Goal: Find specific page/section: Find specific page/section

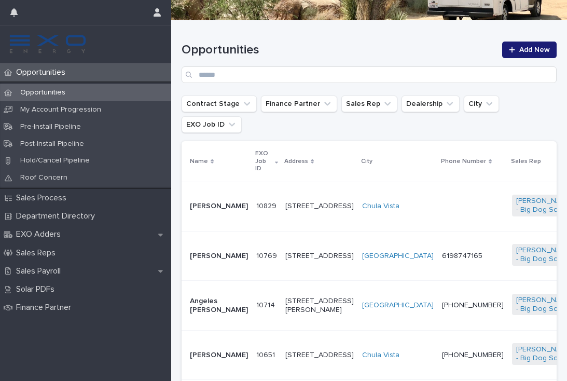
scroll to position [142, 0]
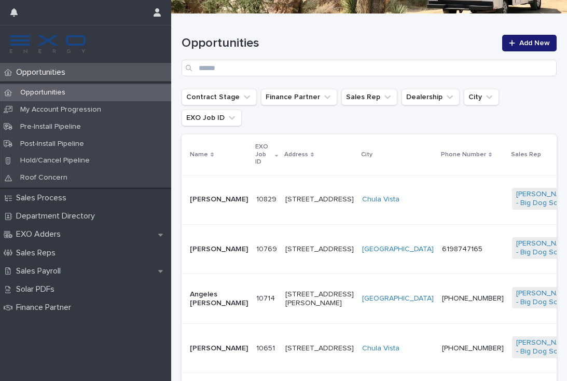
click at [438, 185] on td at bounding box center [473, 199] width 70 height 49
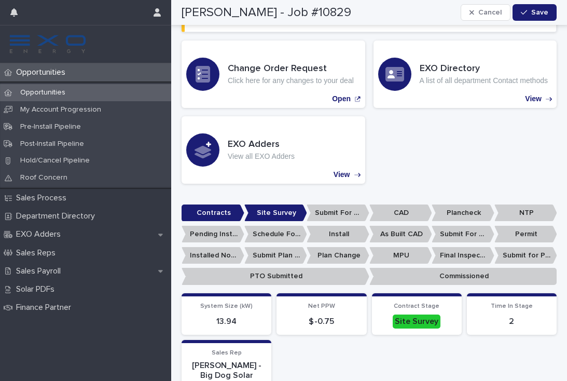
click at [43, 74] on p "Opportunities" at bounding box center [43, 72] width 62 height 10
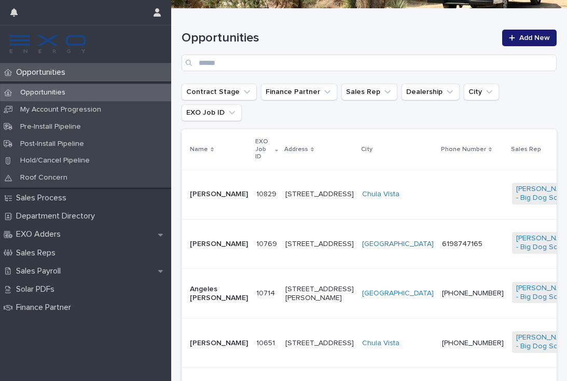
scroll to position [182, 0]
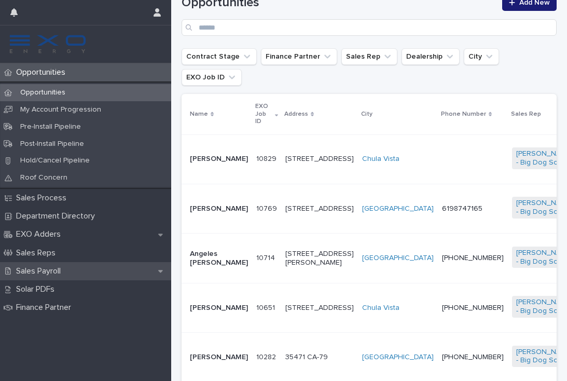
click at [54, 269] on p "Sales Payroll" at bounding box center [40, 271] width 57 height 10
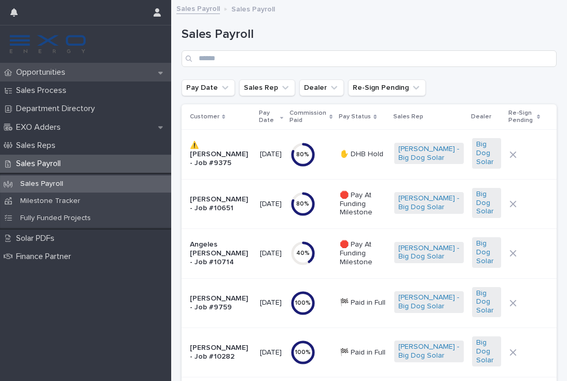
click at [59, 65] on div "Opportunities" at bounding box center [85, 72] width 171 height 18
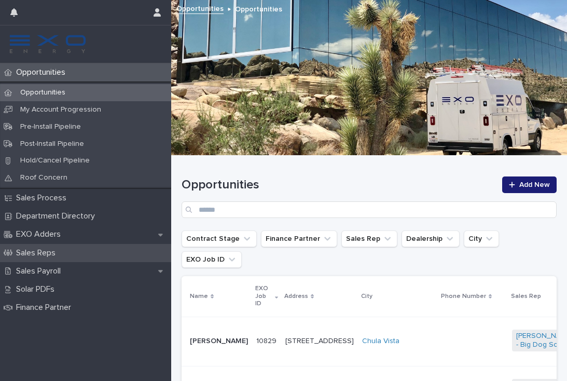
click at [134, 257] on div "Sales Reps" at bounding box center [85, 253] width 171 height 18
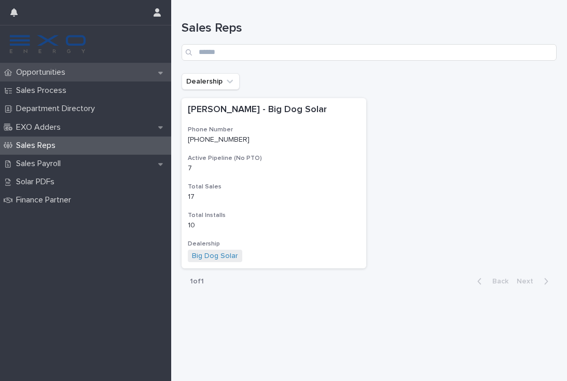
click at [44, 73] on p "Opportunities" at bounding box center [43, 72] width 62 height 10
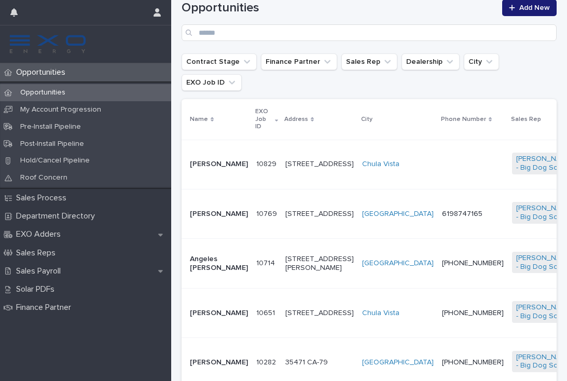
scroll to position [180, 0]
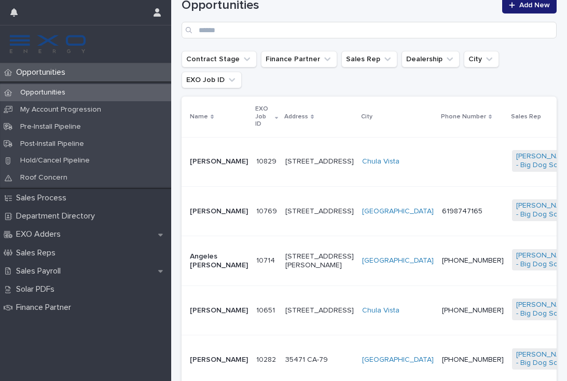
click at [227, 209] on td "[PERSON_NAME]" at bounding box center [217, 210] width 71 height 49
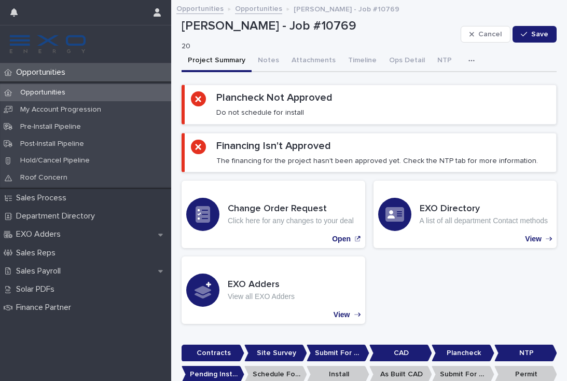
scroll to position [-1, 0]
click at [38, 78] on div "Opportunities" at bounding box center [85, 72] width 171 height 18
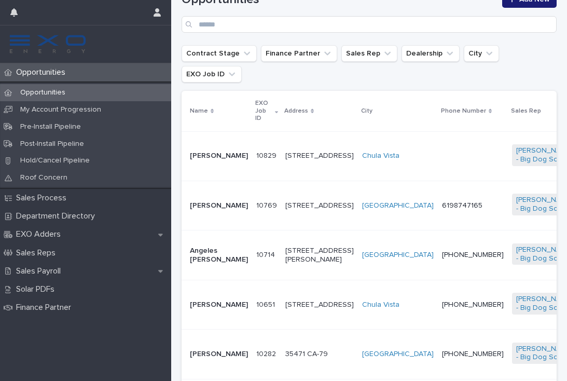
scroll to position [187, 0]
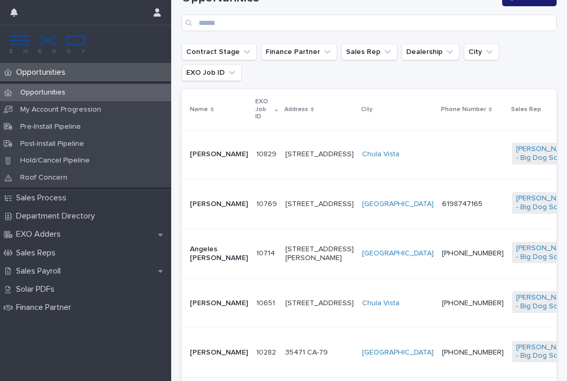
click at [222, 148] on td "[PERSON_NAME]" at bounding box center [217, 154] width 71 height 49
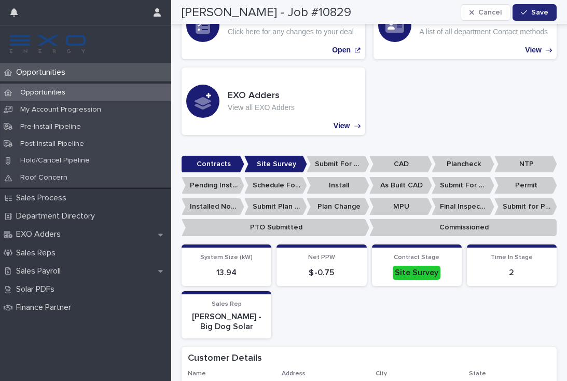
scroll to position [257, 0]
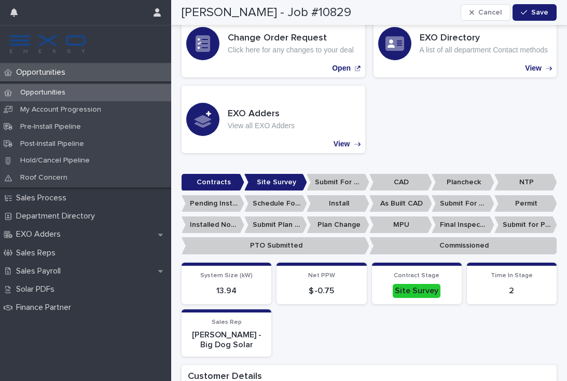
click at [35, 73] on p "Opportunities" at bounding box center [43, 72] width 62 height 10
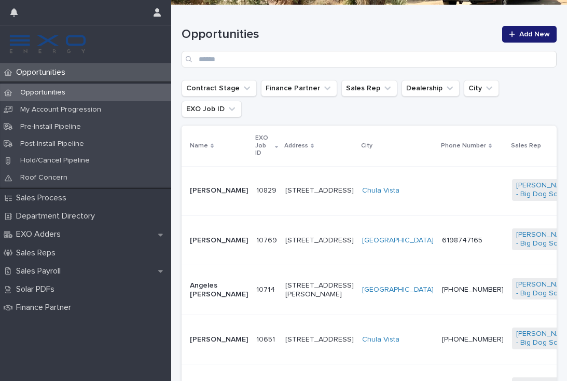
scroll to position [149, 0]
